Goal: Information Seeking & Learning: Find specific fact

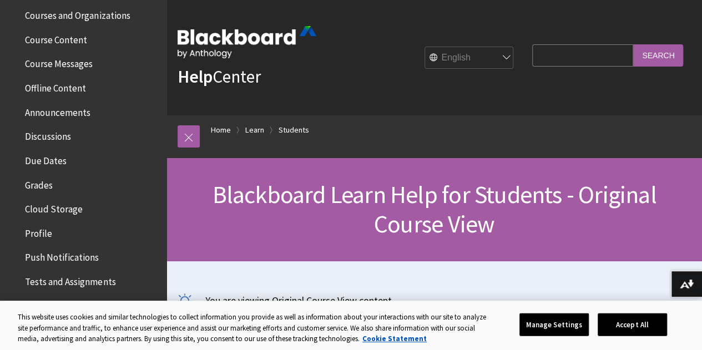
scroll to position [342, 0]
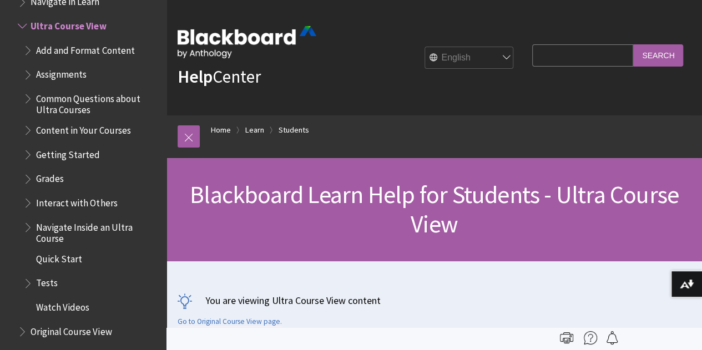
click at [546, 55] on input "Search Query" at bounding box center [582, 55] width 101 height 22
type input "[PERSON_NAME]"
click at [633, 44] on input "Search" at bounding box center [658, 55] width 50 height 22
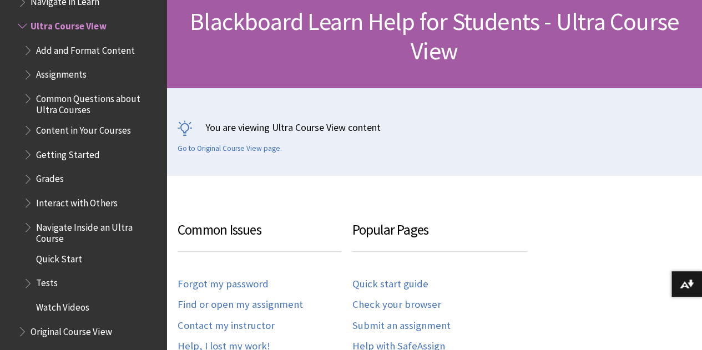
scroll to position [184, 0]
